Goal: Information Seeking & Learning: Learn about a topic

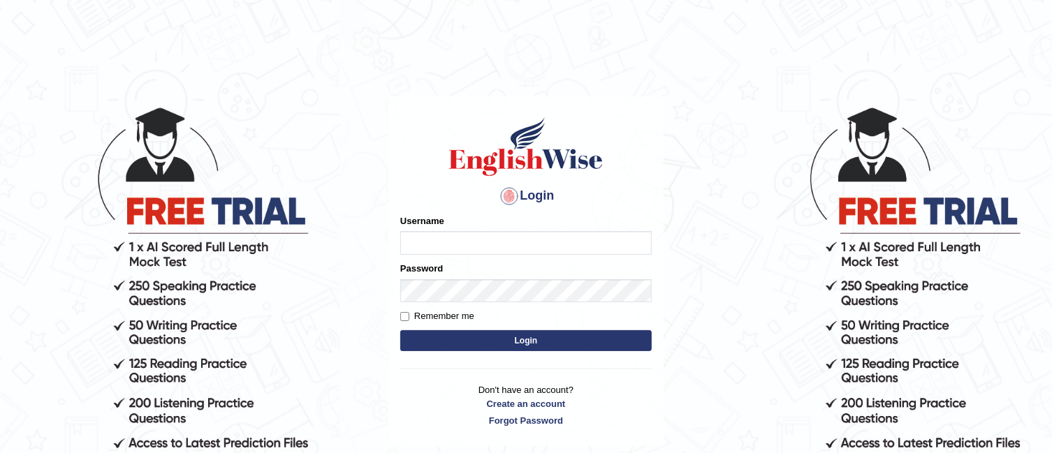
type input "TAKhalid"
click at [488, 345] on button "Login" at bounding box center [525, 340] width 251 height 21
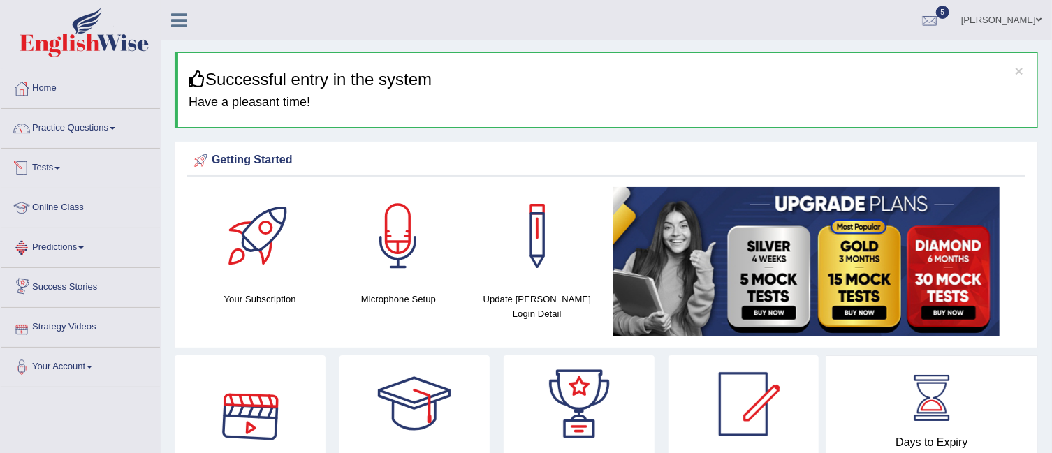
click at [57, 166] on link "Tests" at bounding box center [80, 166] width 159 height 35
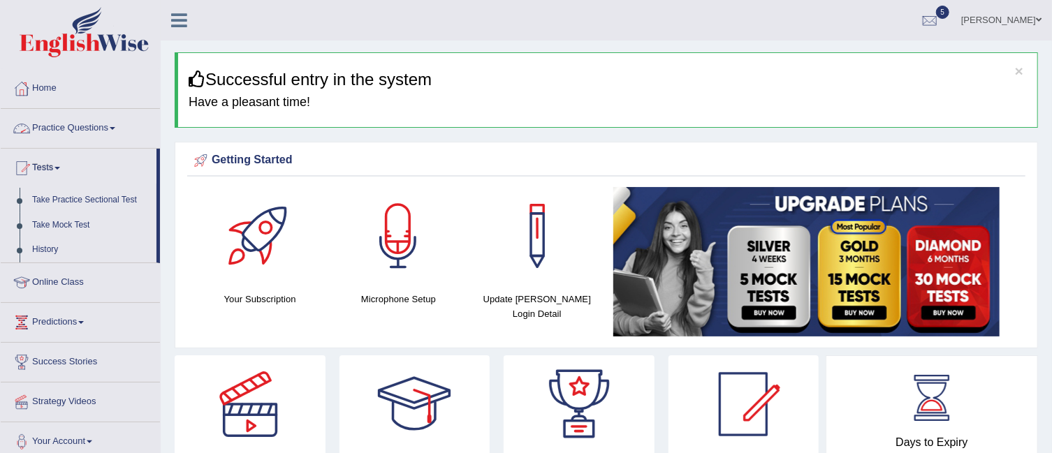
click at [118, 132] on link "Practice Questions" at bounding box center [80, 126] width 159 height 35
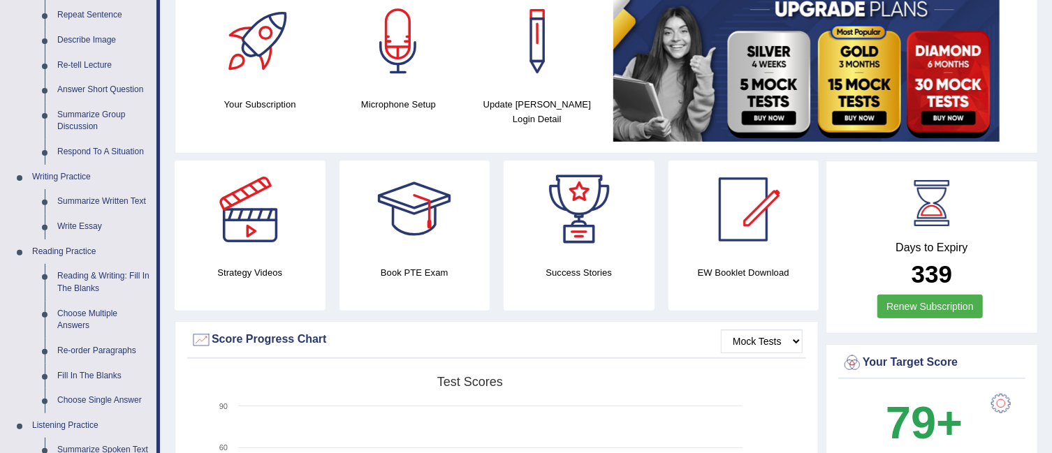
scroll to position [218, 0]
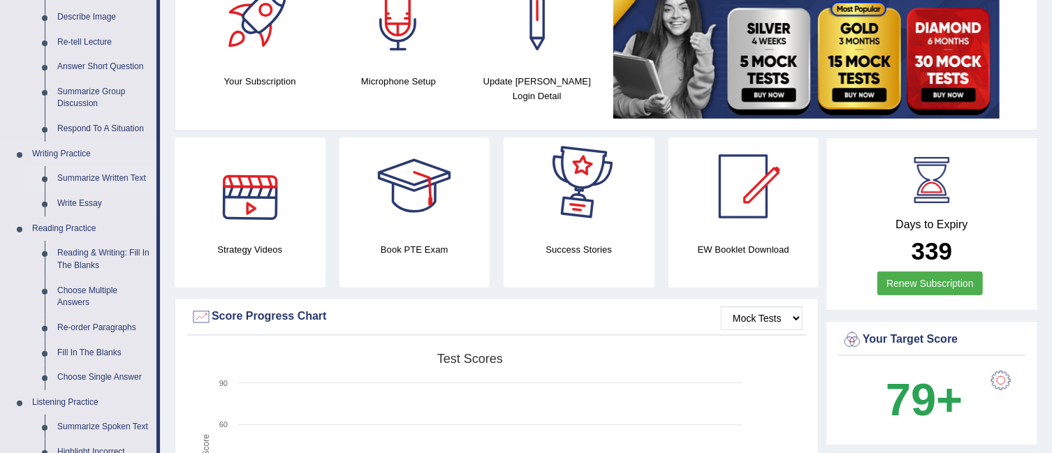
click at [134, 175] on link "Summarize Written Text" at bounding box center [103, 178] width 105 height 25
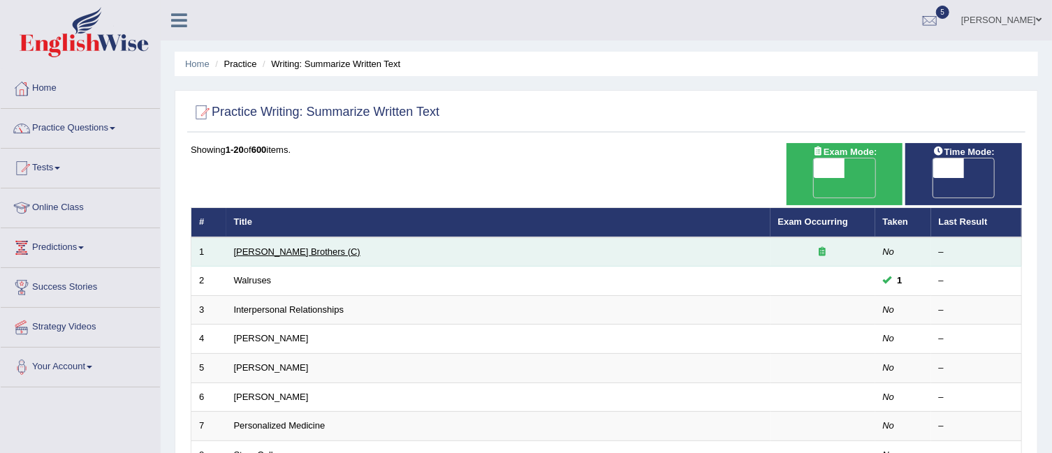
click at [270, 247] on link "[PERSON_NAME] Brothers (C)" at bounding box center [297, 252] width 126 height 10
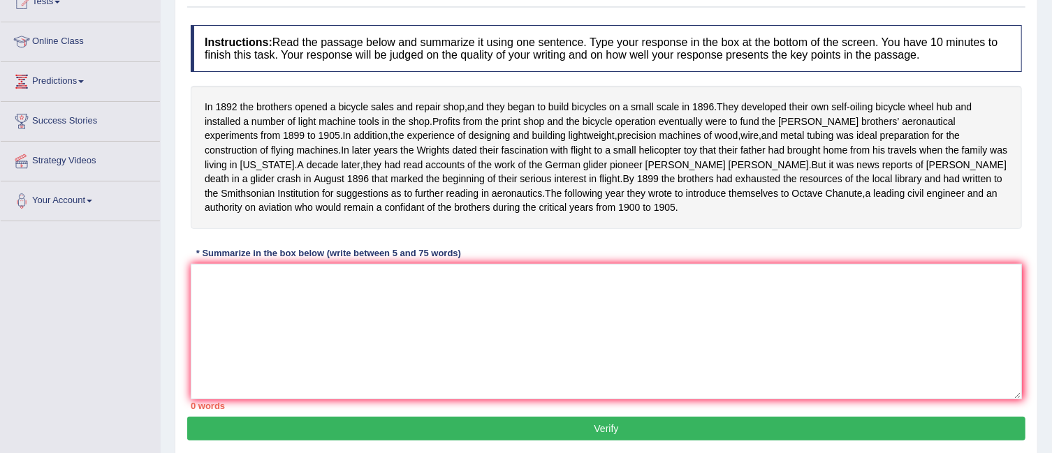
scroll to position [181, 0]
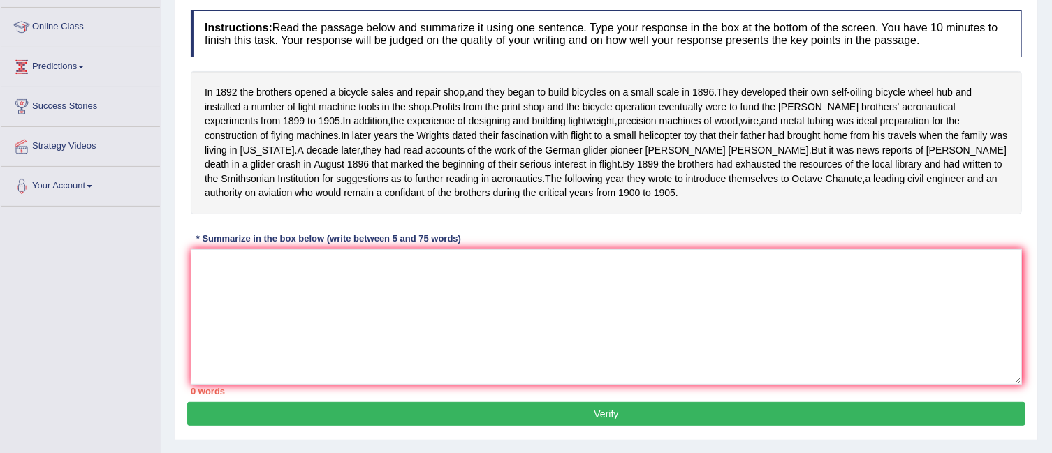
drag, startPoint x: 717, startPoint y: 90, endPoint x: 370, endPoint y: 95, distance: 347.9
click at [394, 93] on div "In [DATE] the brothers opened a bicycle sales and repair shop , and they began …" at bounding box center [606, 142] width 831 height 143
drag, startPoint x: 198, startPoint y: 89, endPoint x: 323, endPoint y: 110, distance: 126.7
click at [312, 82] on div "In [DATE] the brothers opened a bicycle sales and repair shop , and they began …" at bounding box center [606, 142] width 831 height 143
click at [296, 286] on textarea at bounding box center [606, 317] width 831 height 136
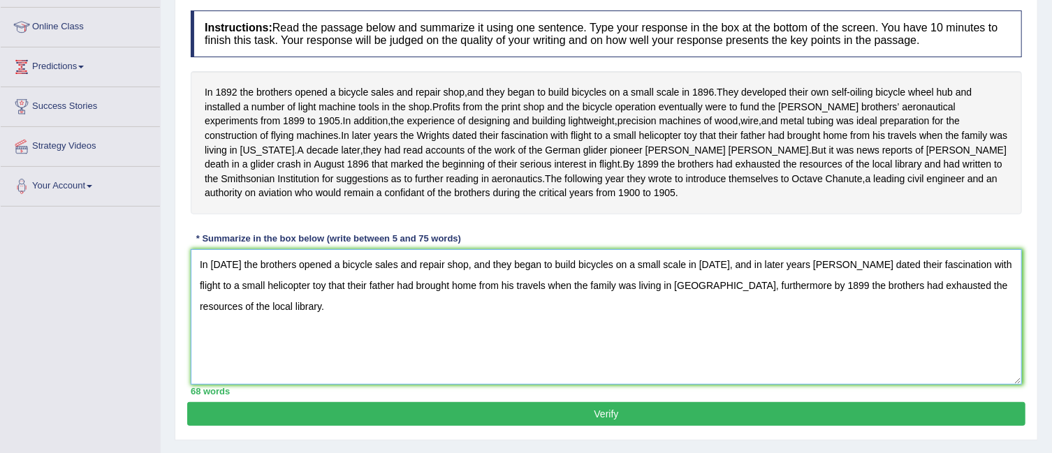
type textarea "In [DATE] the brothers opened a bicycle sales and repair shop, and they began t…"
click at [705, 426] on button "Verify" at bounding box center [606, 414] width 838 height 24
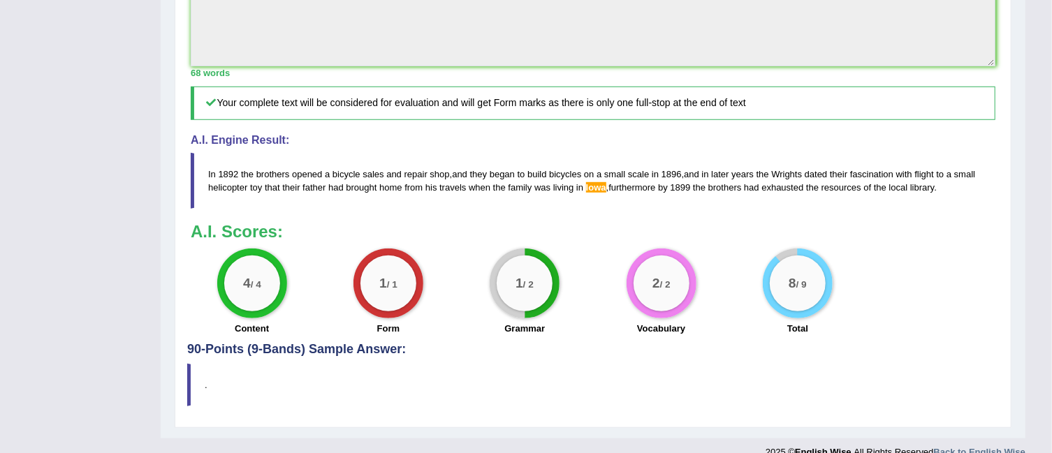
scroll to position [481, 0]
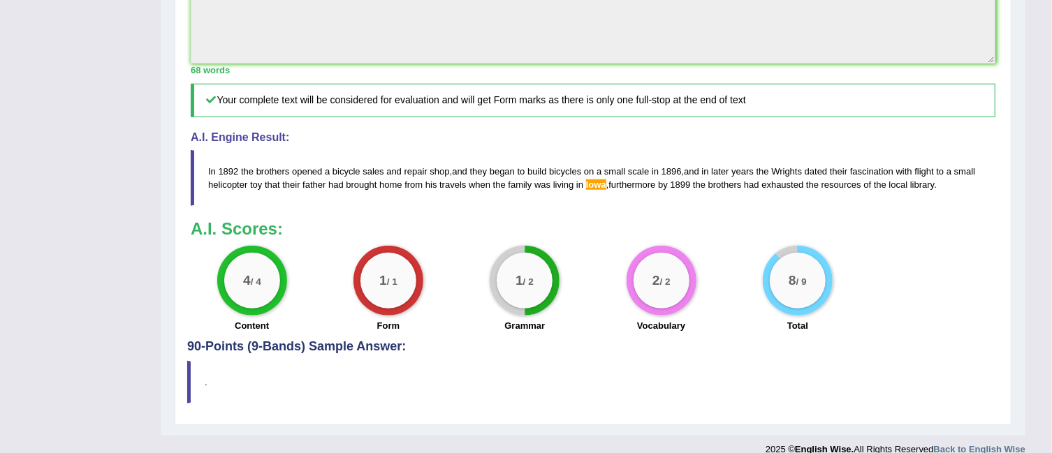
drag, startPoint x: 1051, startPoint y: 269, endPoint x: 1064, endPoint y: 173, distance: 97.2
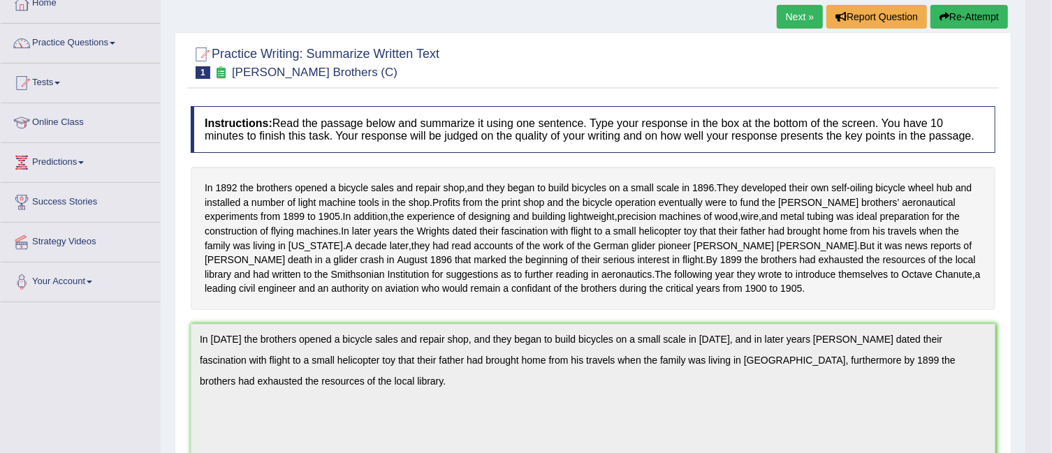
scroll to position [0, 0]
